Goal: Information Seeking & Learning: Learn about a topic

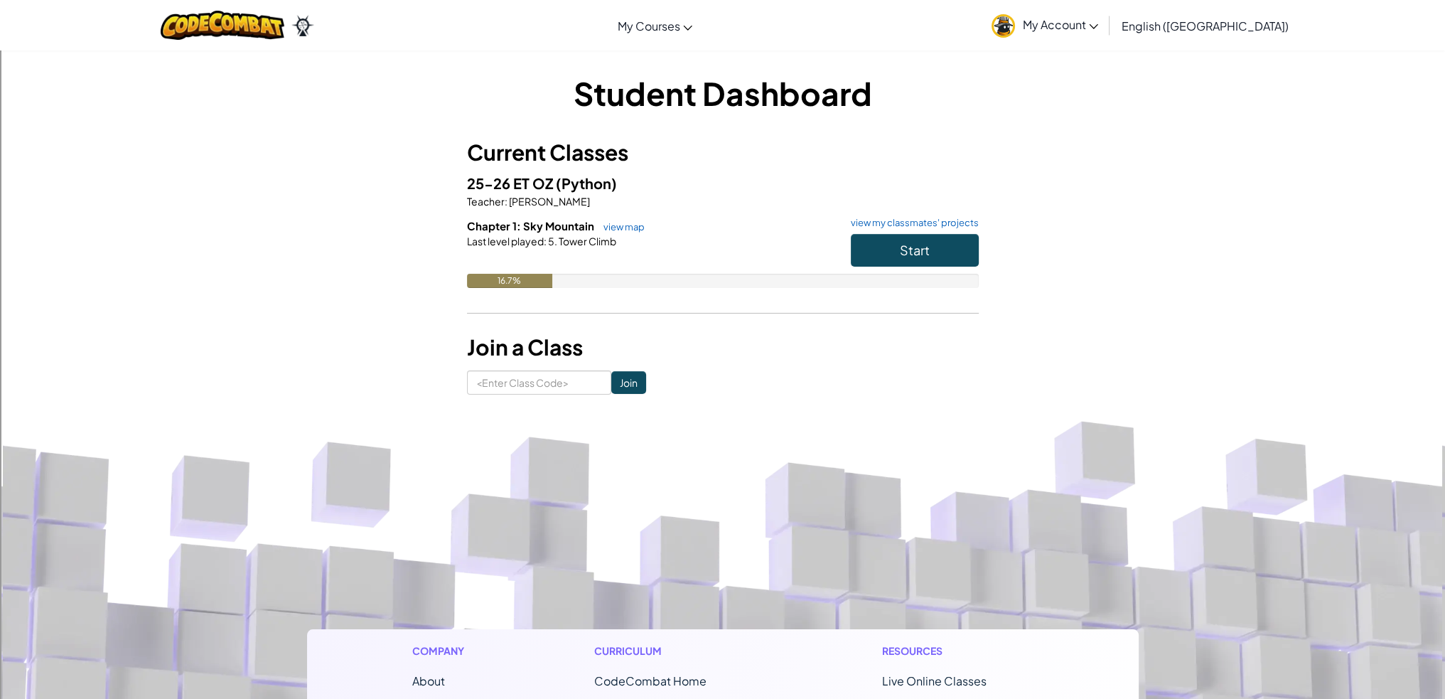
click at [898, 231] on h6 "Chapter 1: Sky Mountain view map view my classmates' projects" at bounding box center [723, 226] width 512 height 16
click at [898, 240] on button "Start" at bounding box center [915, 250] width 128 height 33
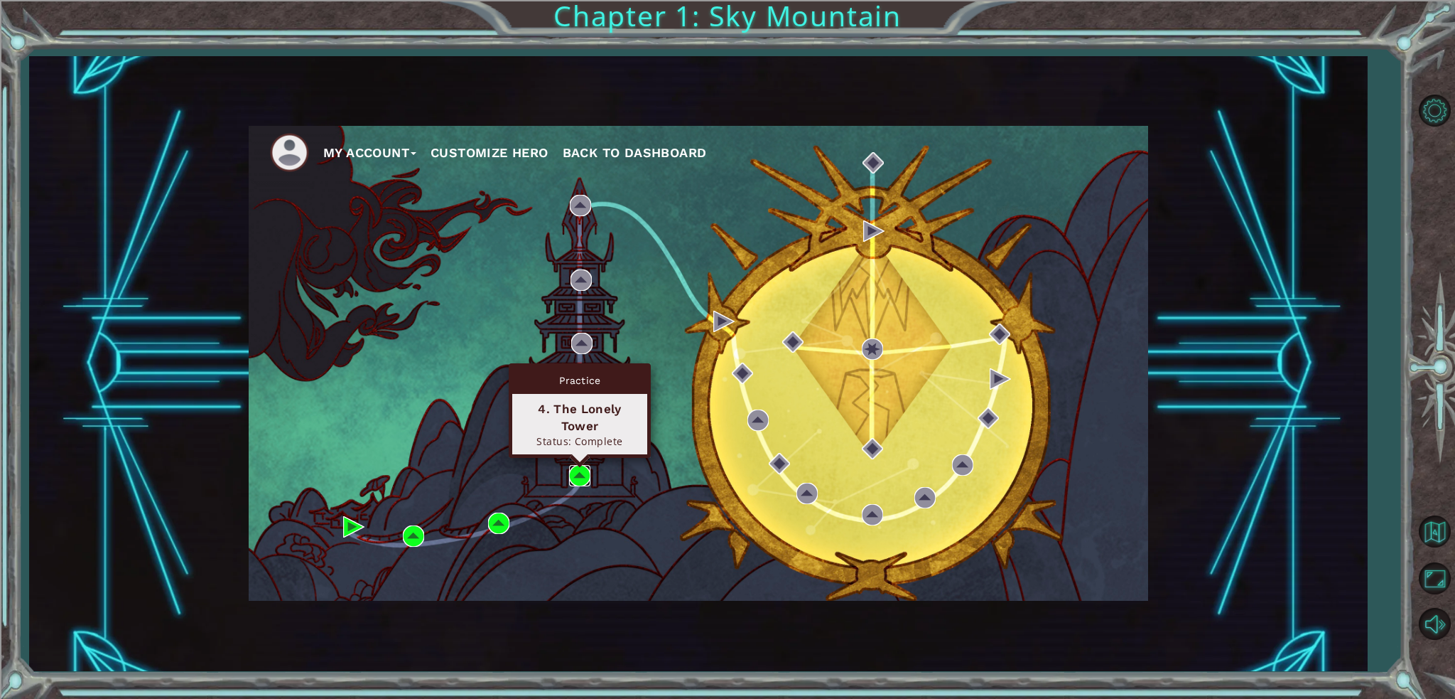
click at [580, 471] on img at bounding box center [579, 475] width 21 height 21
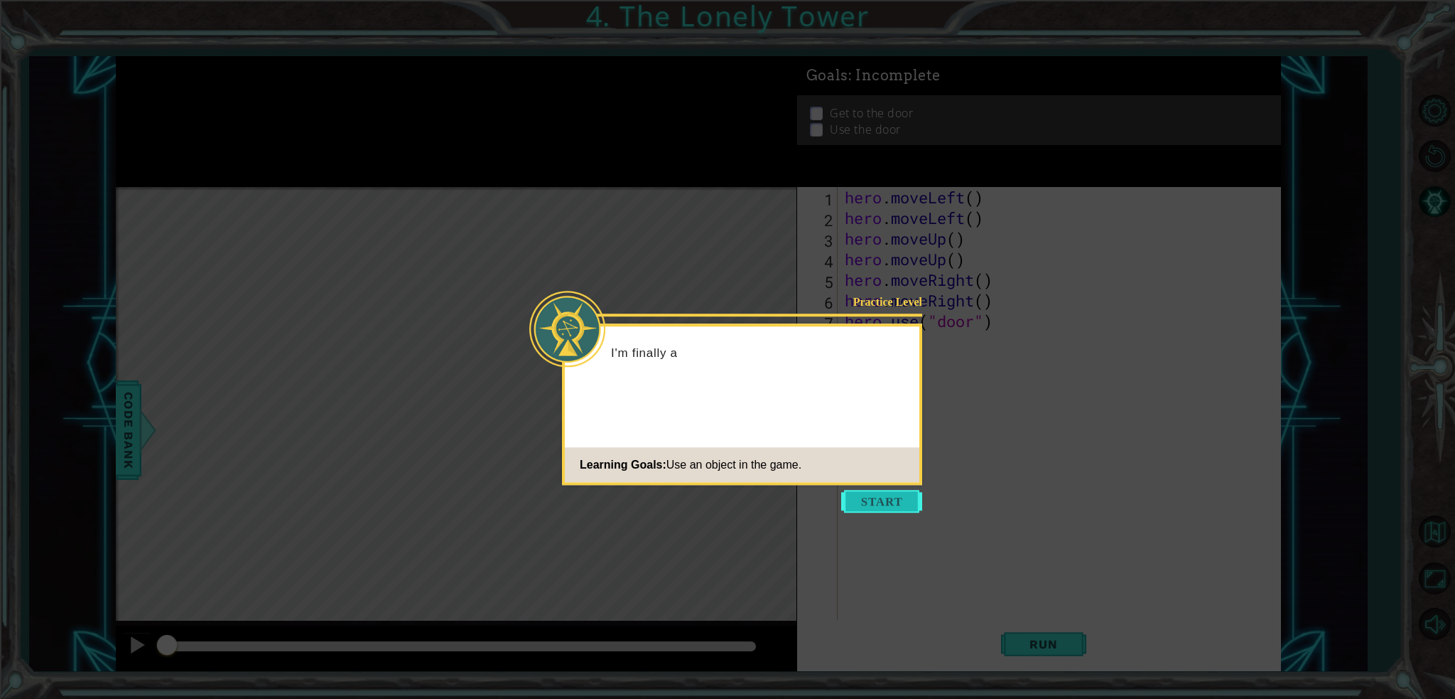
click at [884, 503] on button "Start" at bounding box center [881, 501] width 81 height 23
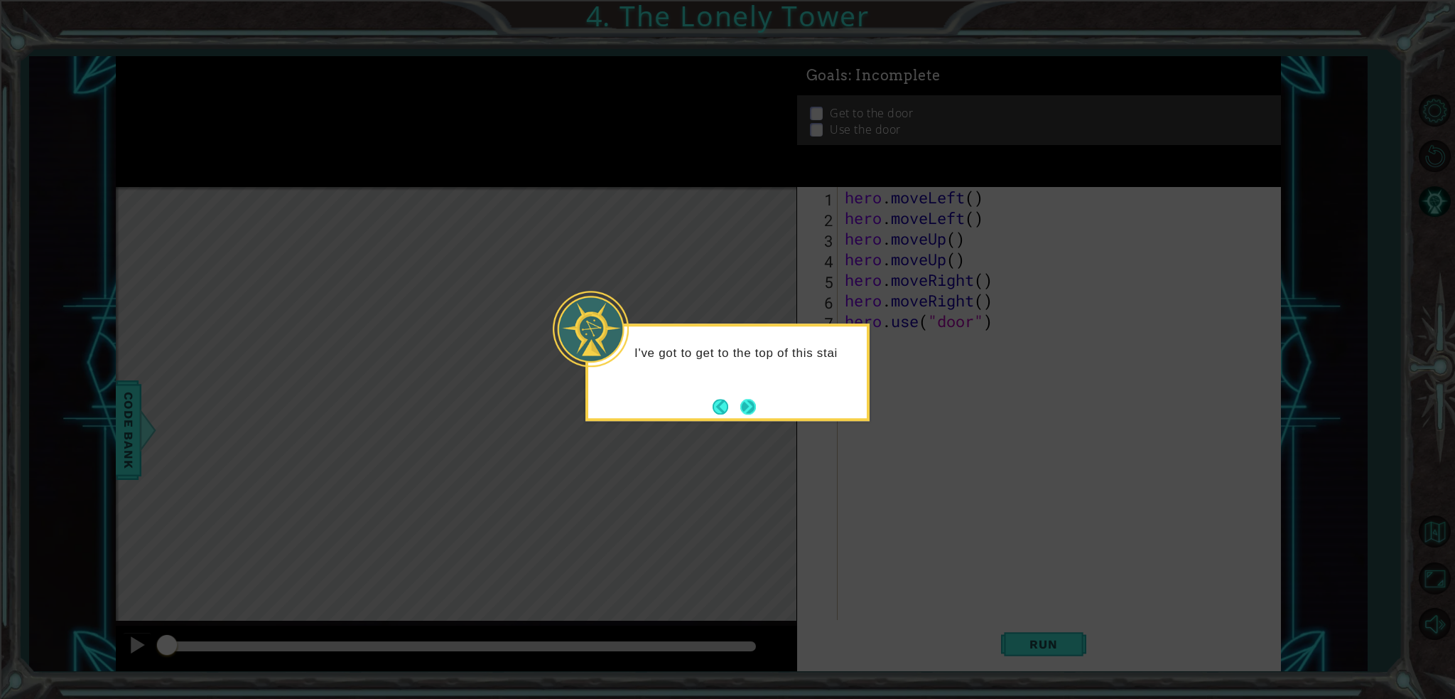
click at [753, 411] on button "Next" at bounding box center [749, 407] width 16 height 16
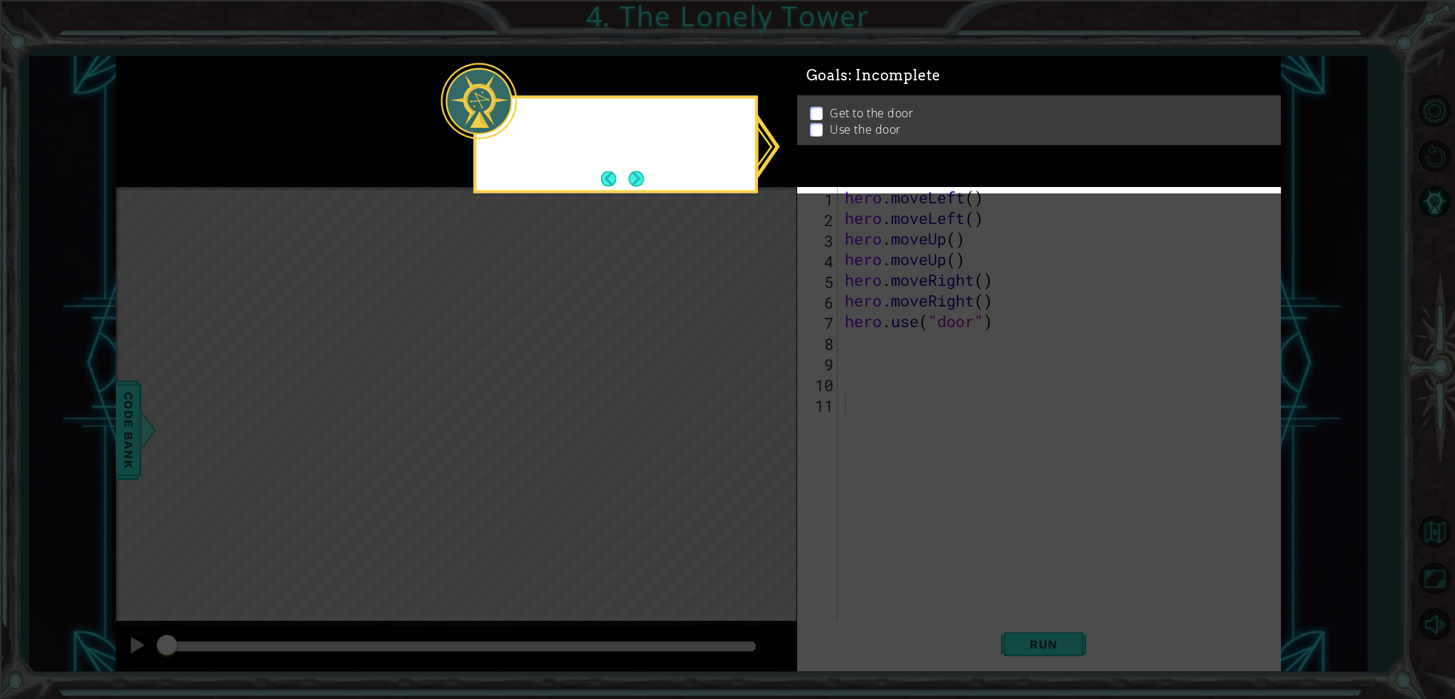
click at [753, 411] on icon at bounding box center [727, 349] width 1455 height 699
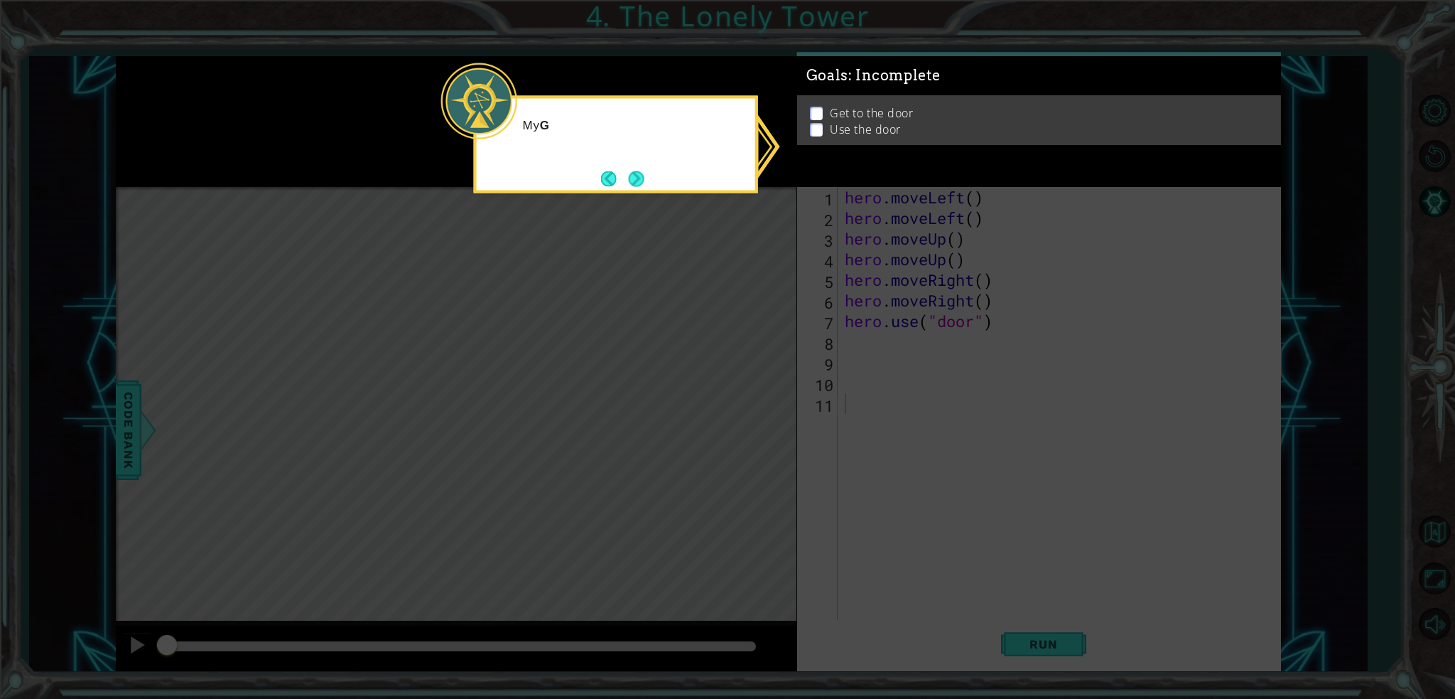
click at [865, 406] on icon at bounding box center [727, 349] width 1455 height 699
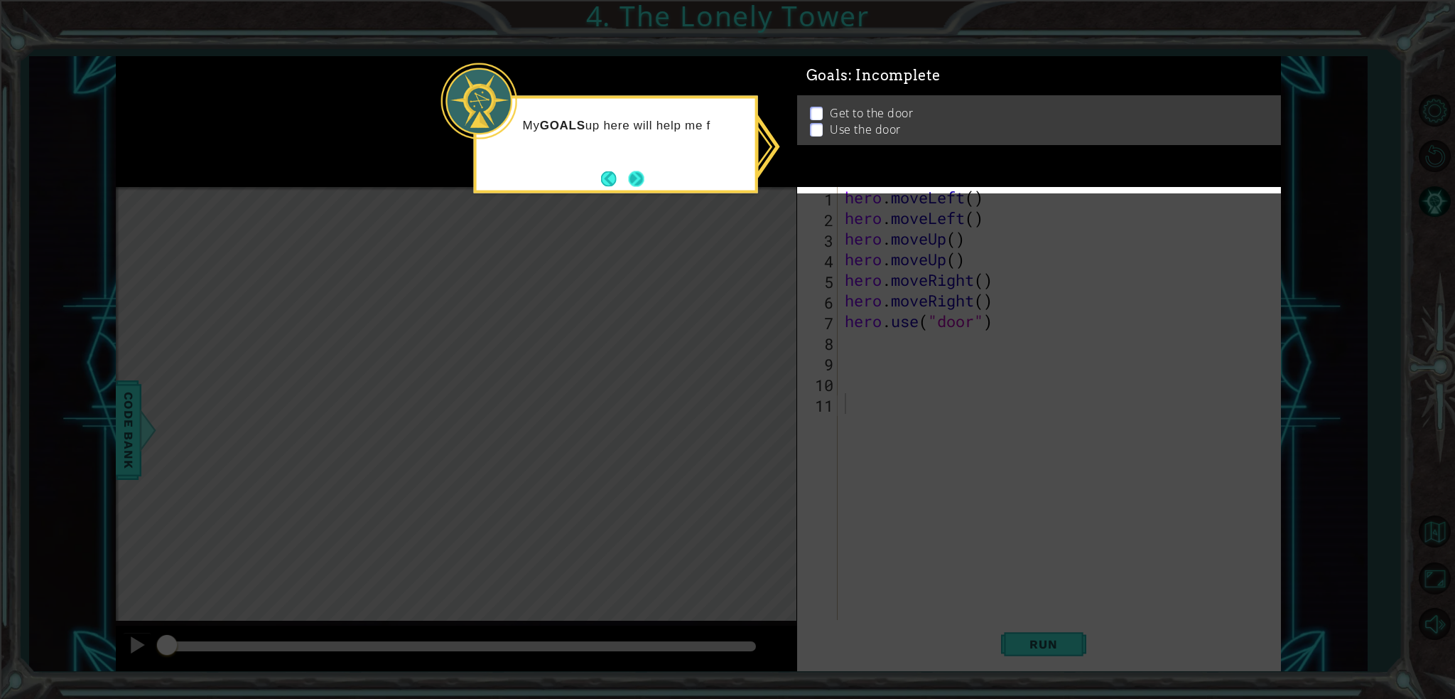
click at [636, 176] on button "Next" at bounding box center [636, 179] width 26 height 26
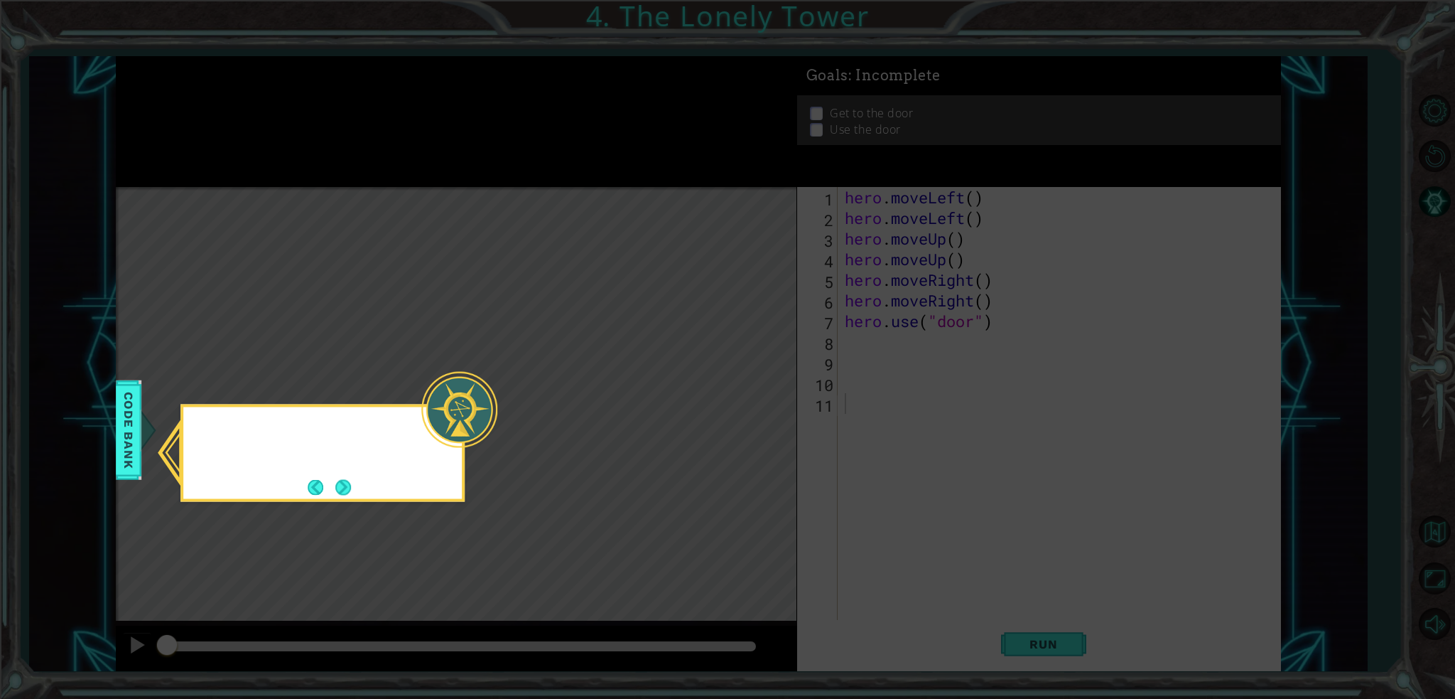
click at [636, 176] on icon at bounding box center [727, 349] width 1455 height 699
click at [340, 487] on button "Next" at bounding box center [343, 487] width 26 height 26
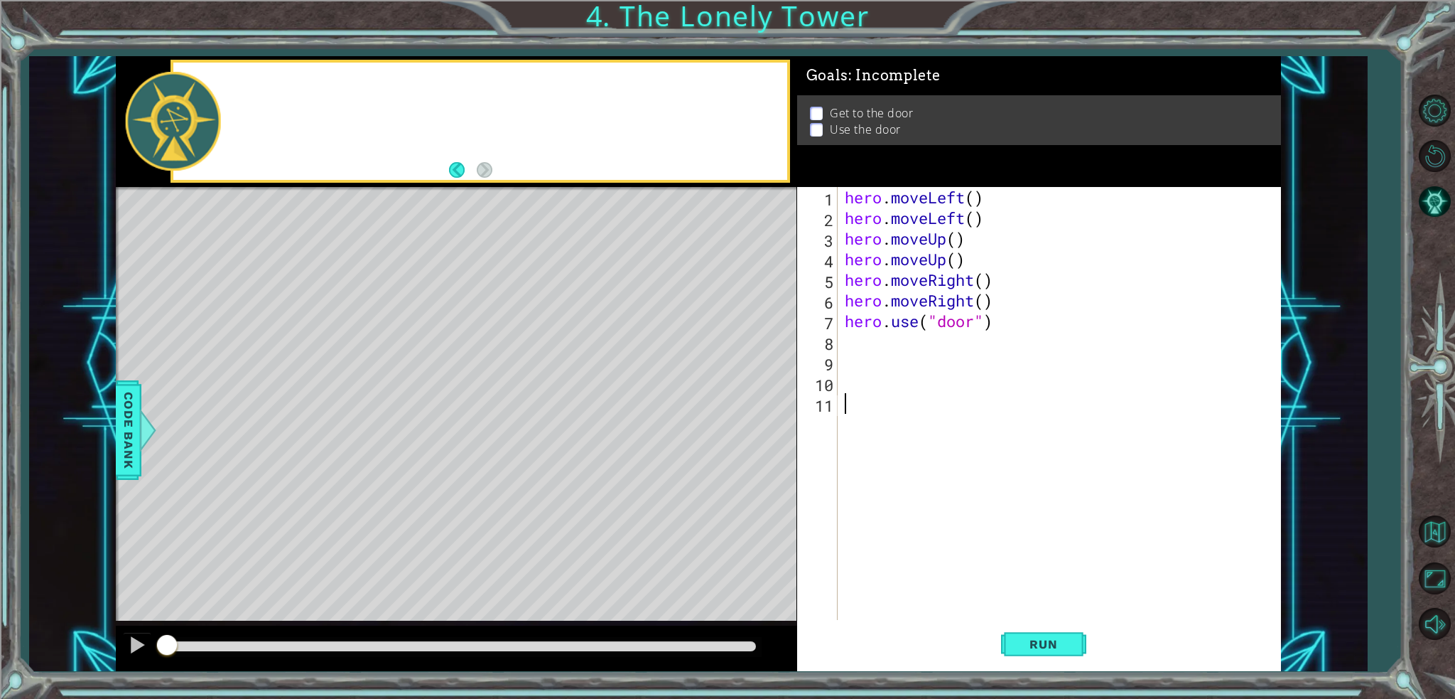
click at [341, 487] on div "Level Map" at bounding box center [444, 396] width 657 height 419
click at [886, 341] on div "hero . moveLeft ( ) hero . moveLeft ( ) hero . moveUp ( ) hero . moveUp ( ) her…" at bounding box center [1063, 424] width 442 height 474
click at [1067, 642] on span "Run" at bounding box center [1044, 644] width 56 height 14
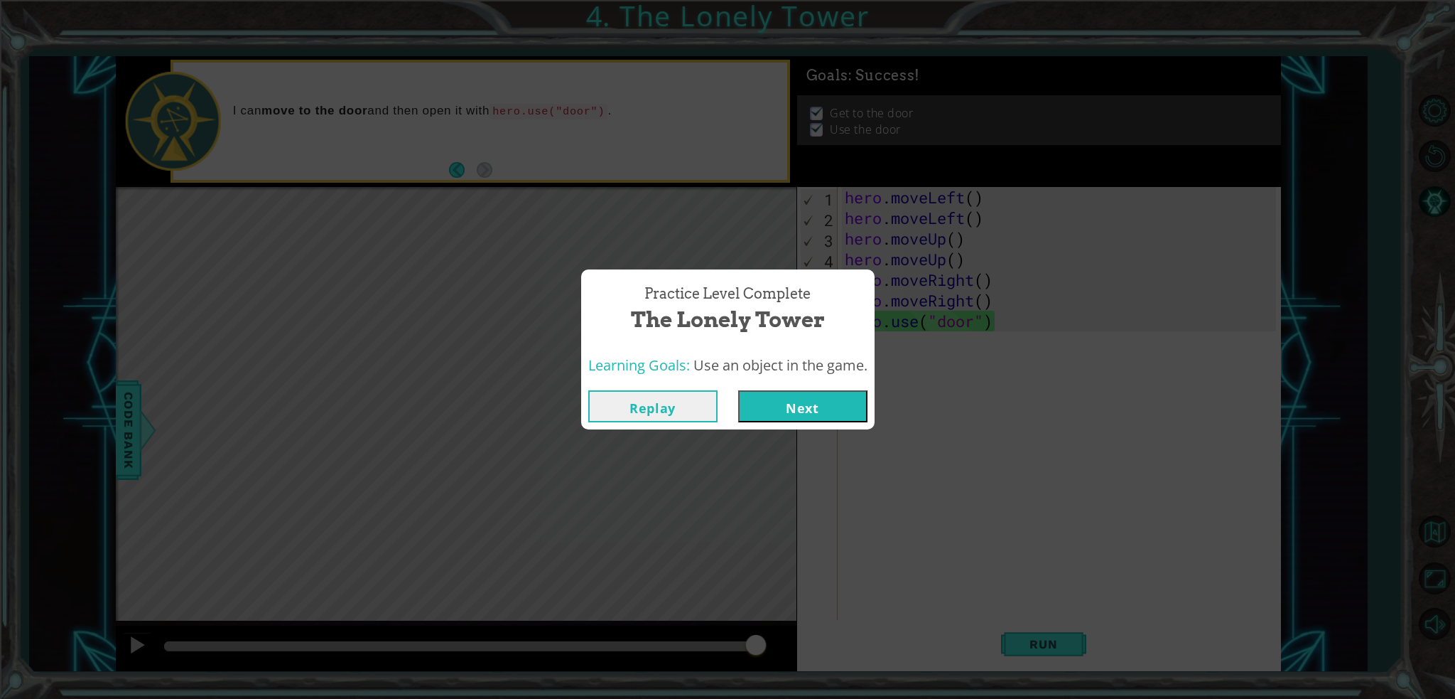
click at [767, 407] on button "Next" at bounding box center [802, 406] width 129 height 32
